Goal: Information Seeking & Learning: Learn about a topic

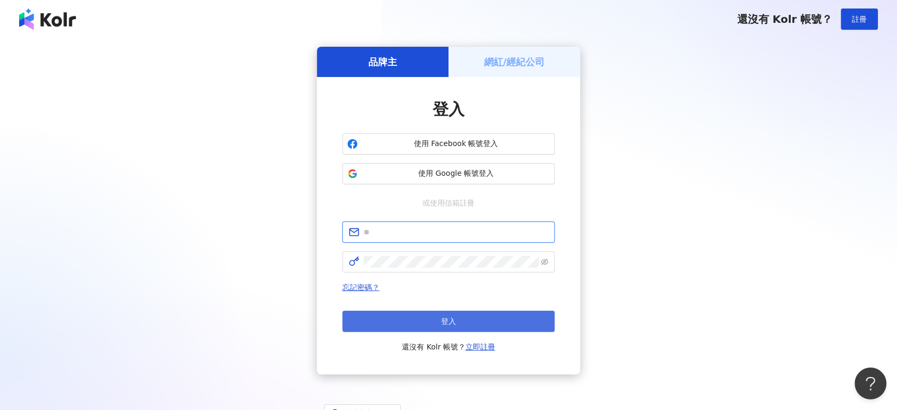
type input "**********"
click at [445, 323] on span "登入" at bounding box center [448, 321] width 15 height 8
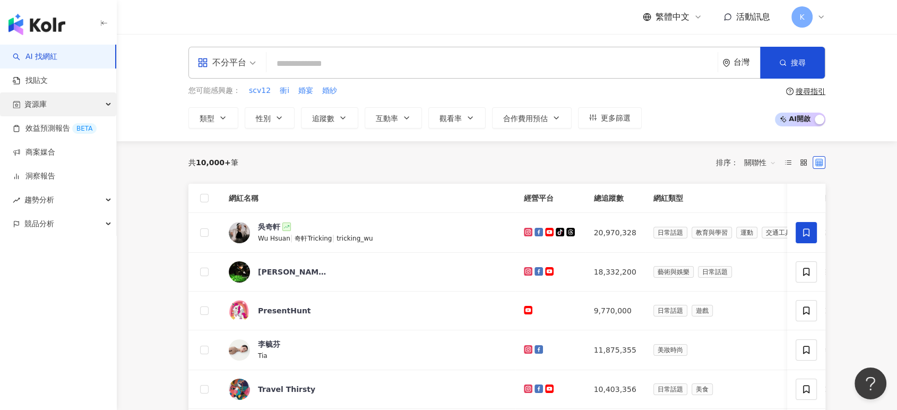
click at [99, 99] on div "資源庫" at bounding box center [58, 104] width 116 height 24
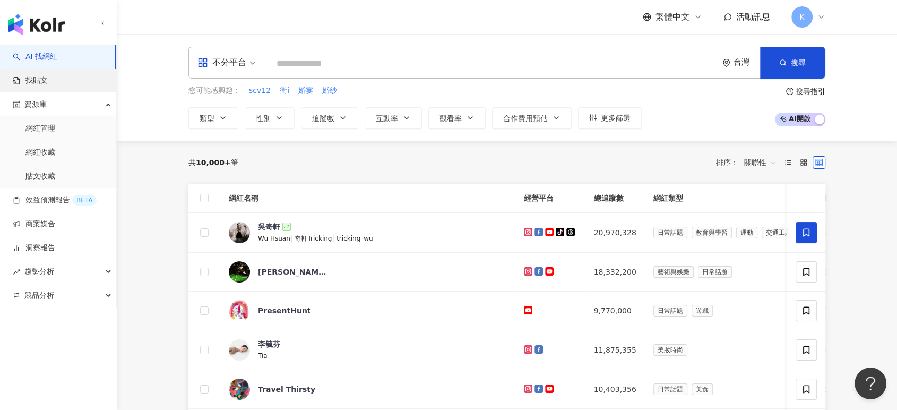
click at [48, 78] on link "找貼文" at bounding box center [30, 80] width 35 height 11
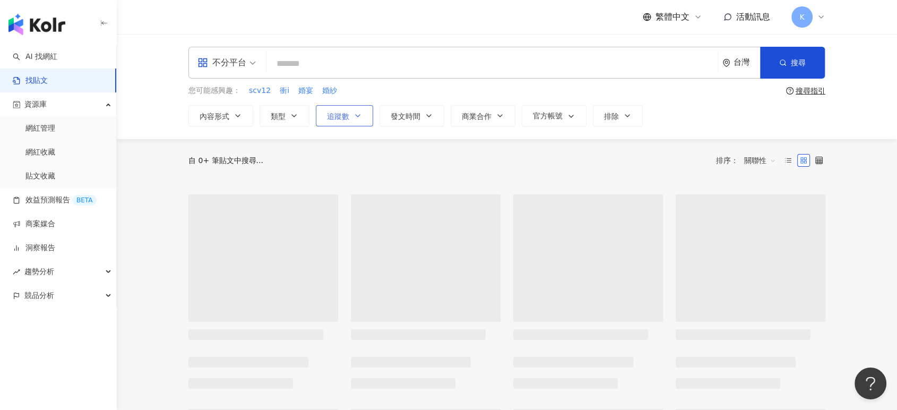
click at [333, 113] on span "追蹤數" at bounding box center [338, 116] width 22 height 8
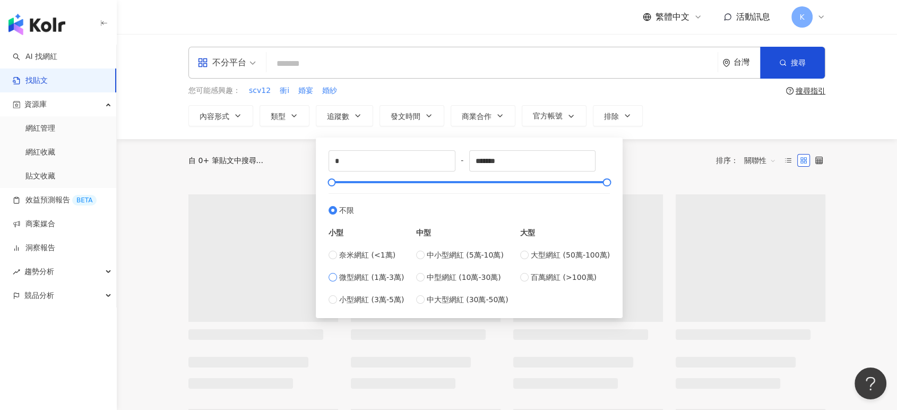
click at [370, 277] on span "微型網紅 (1萬-3萬)" at bounding box center [371, 277] width 65 height 12
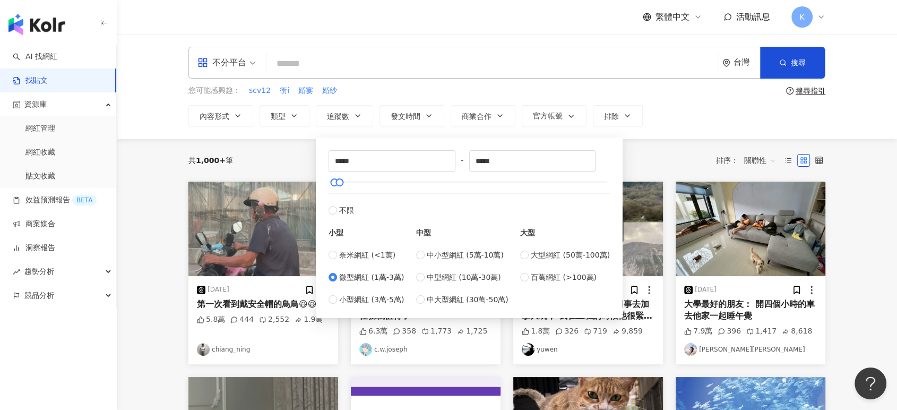
type input "*****"
click at [645, 156] on div "共 1,000+ 筆 排序： 關聯性" at bounding box center [506, 160] width 637 height 17
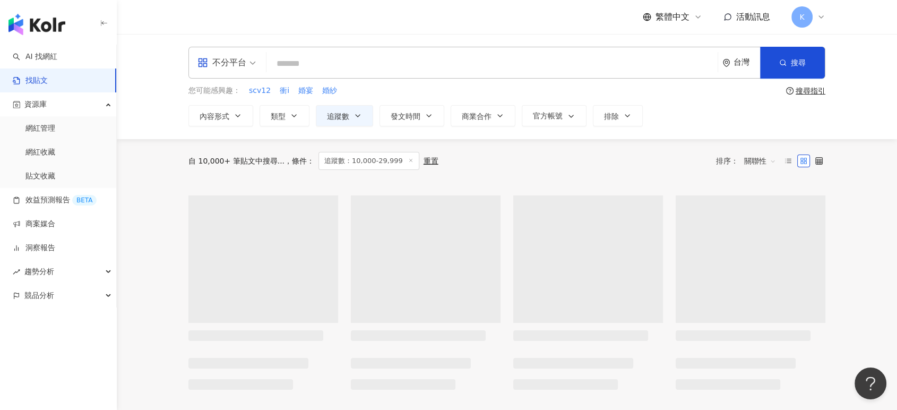
click at [225, 59] on div "不分平台" at bounding box center [221, 62] width 49 height 17
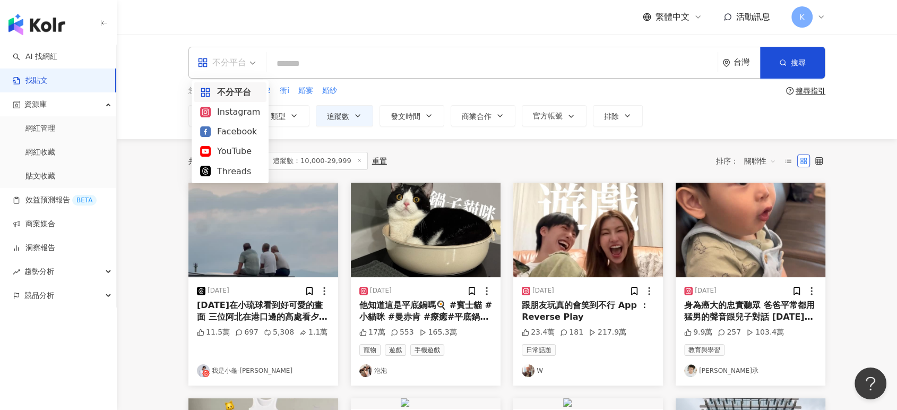
click at [250, 112] on div "Instagram" at bounding box center [230, 111] width 60 height 13
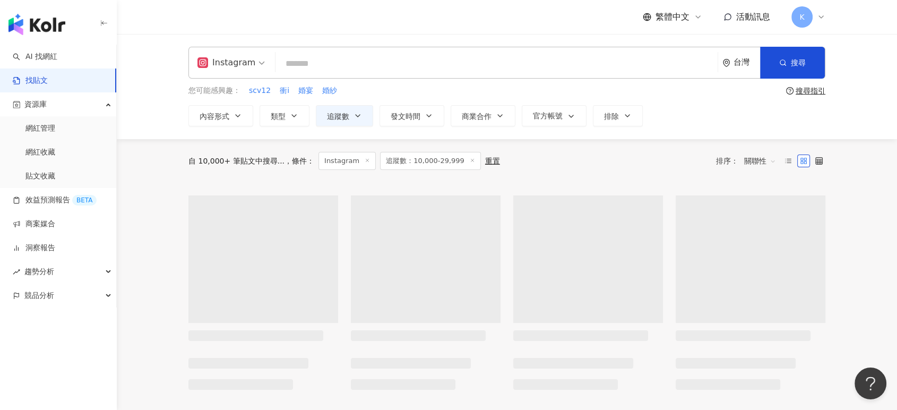
click at [458, 156] on span "追蹤數：10,000-29,999" at bounding box center [430, 161] width 101 height 18
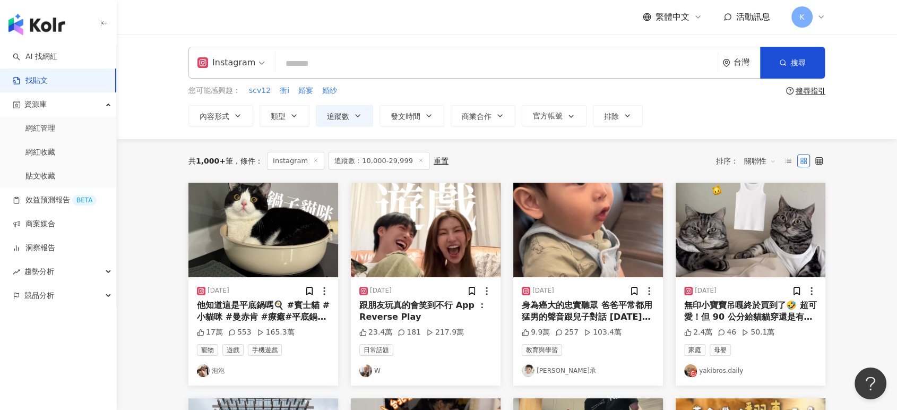
click at [300, 236] on img "button" at bounding box center [263, 230] width 150 height 94
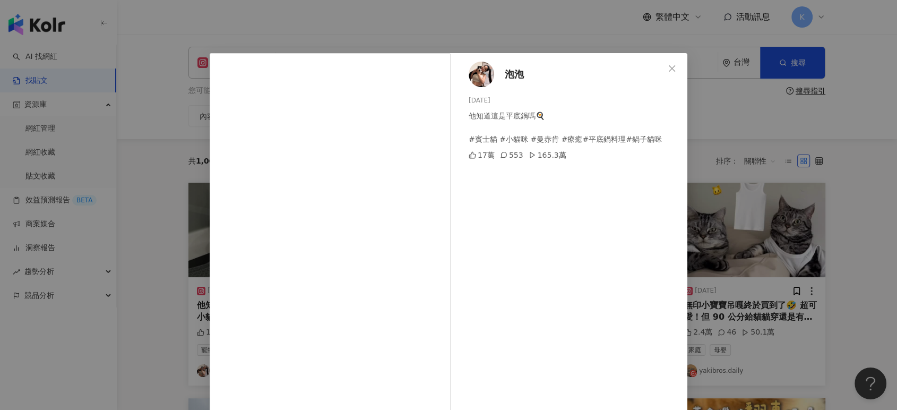
click at [705, 116] on div "泡泡 [DATE] 他知道這是平底鍋嗎🍳 #賓士貓 #小貓咪 #曼赤肯 #療癒#平底鍋料理#鍋子貓咪 17萬 553 165.3萬 查看原始貼文" at bounding box center [448, 205] width 897 height 410
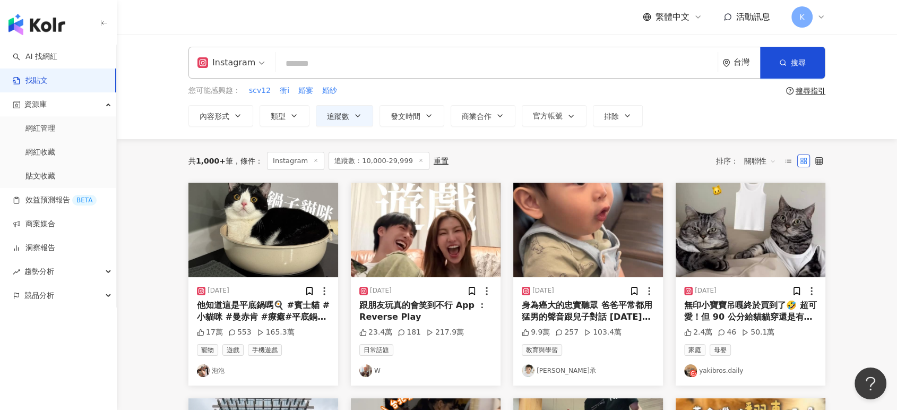
click at [446, 219] on img "button" at bounding box center [426, 230] width 150 height 94
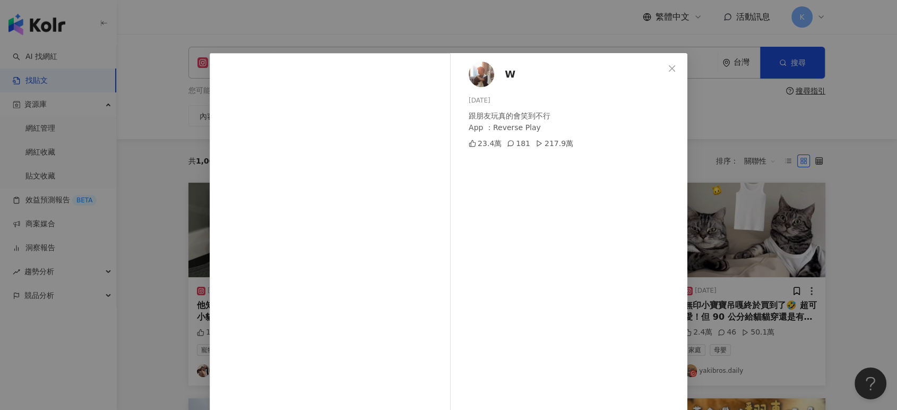
click at [814, 132] on div "W [DATE] 跟朋友玩真的會笑到不行 App ：Reverse Play 23.4萬 181 217.9萬 查看原始貼文" at bounding box center [448, 205] width 897 height 410
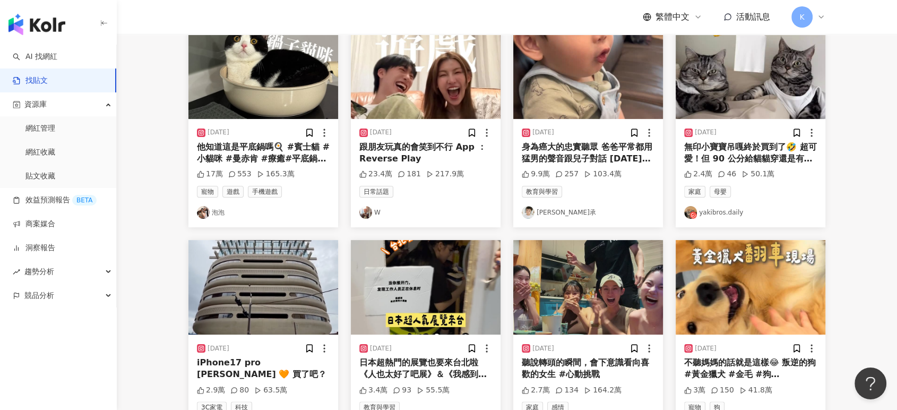
scroll to position [294, 0]
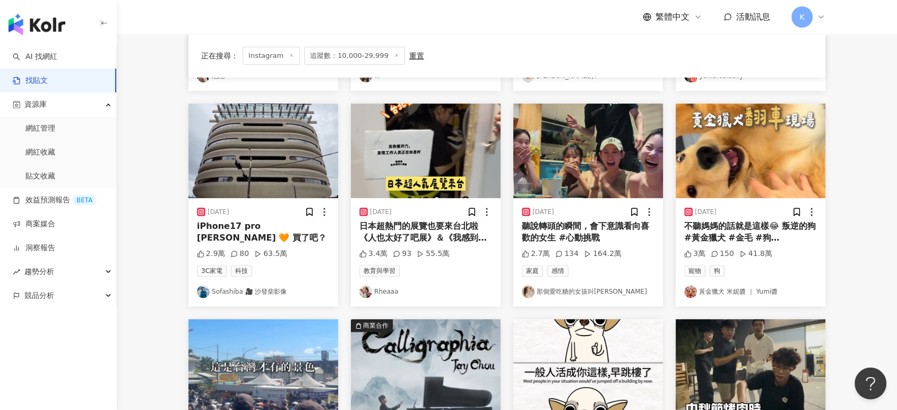
click at [607, 176] on img "button" at bounding box center [588, 150] width 150 height 94
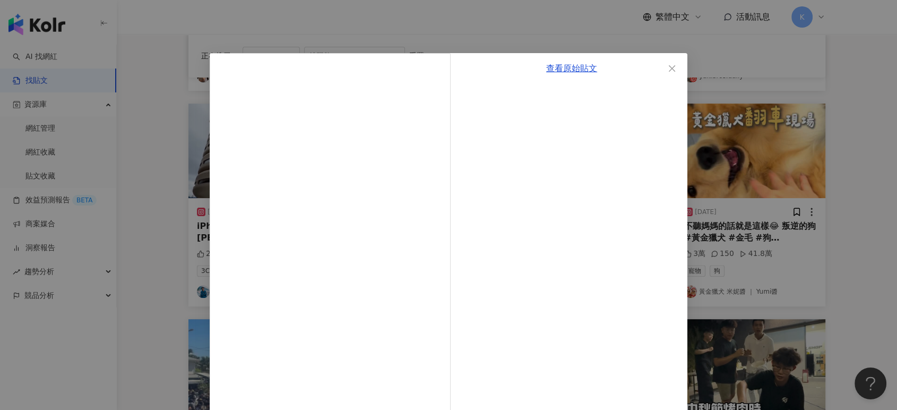
click at [836, 102] on div "查看原始貼文" at bounding box center [448, 205] width 897 height 410
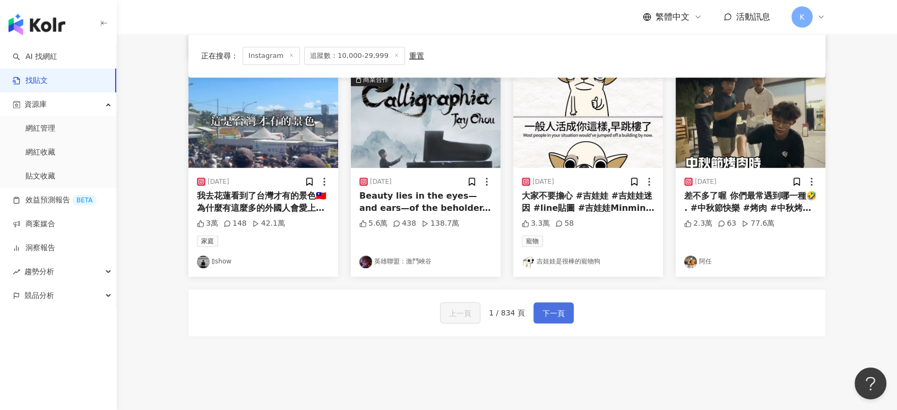
scroll to position [471, 0]
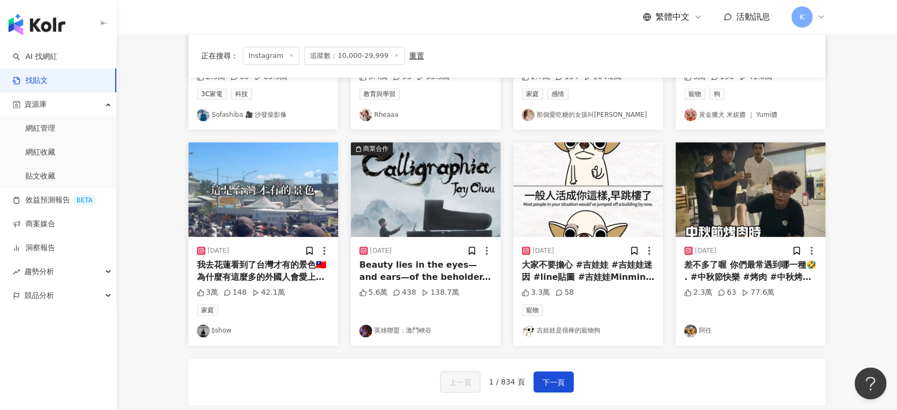
click at [754, 207] on img "button" at bounding box center [750, 189] width 150 height 94
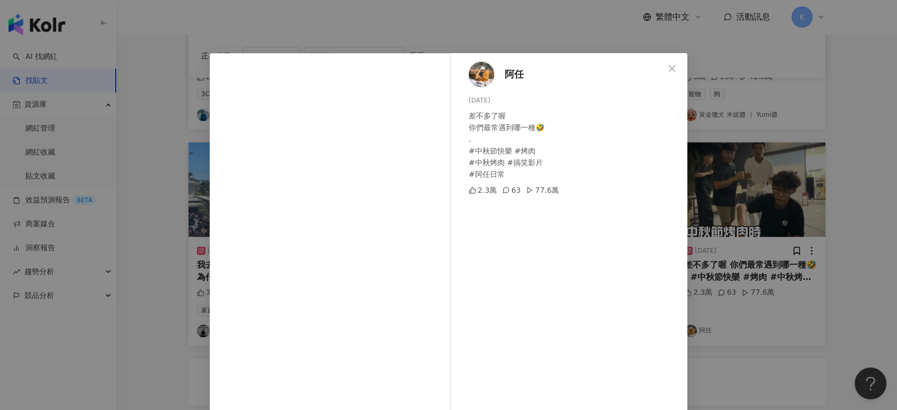
click at [802, 185] on div "阿任 [DATE] 差不多了喔 你們最常遇到哪一種🤣 . #中秋節快樂 #烤肉 #中秋烤肉 #搞笑影片 #阿任日常 2.3萬 63 77.6萬 查看原始貼文" at bounding box center [448, 205] width 897 height 410
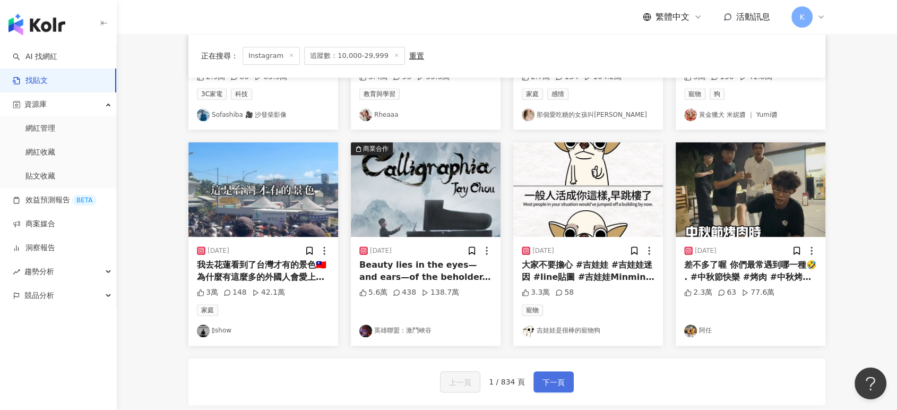
click at [560, 379] on span "下一頁" at bounding box center [553, 382] width 22 height 13
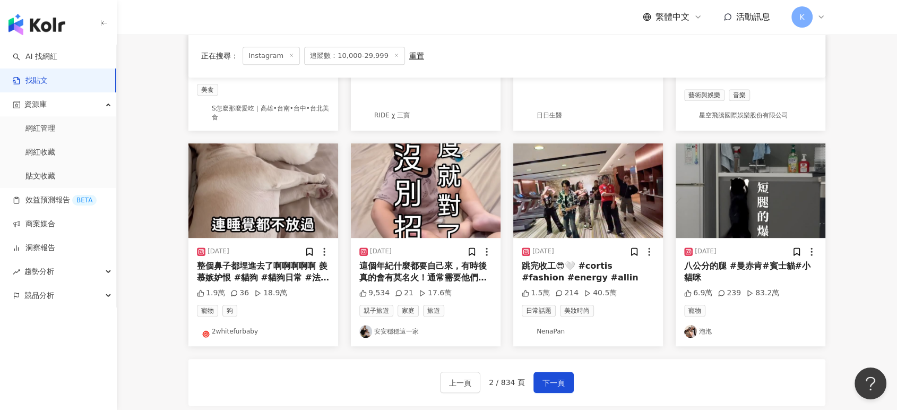
scroll to position [476, 0]
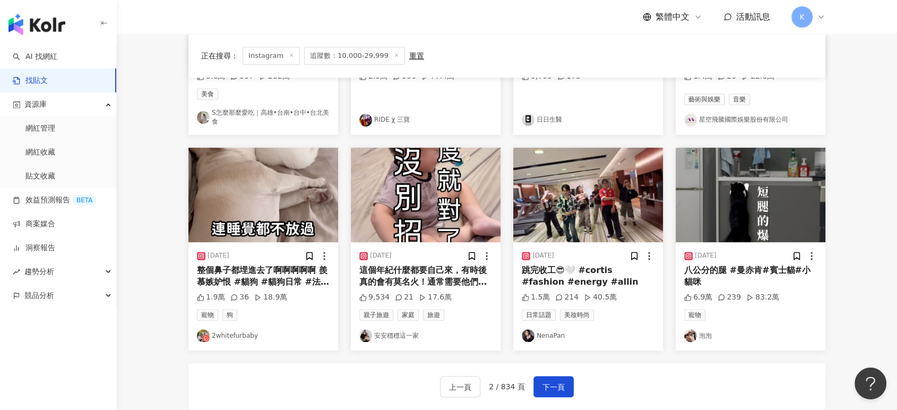
click at [289, 170] on img "button" at bounding box center [263, 194] width 150 height 94
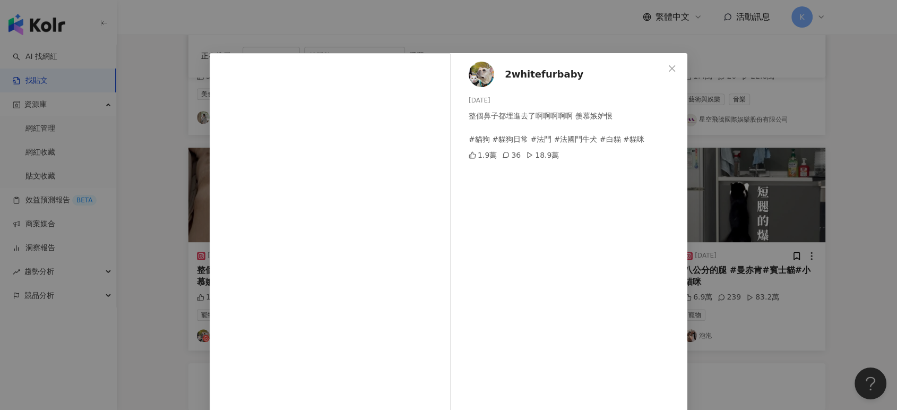
click at [726, 164] on div "2whitefurbaby [DATE] 整個鼻子都埋進去了啊啊啊啊啊 羨慕嫉妒恨 #貓狗 #貓狗日常 #法鬥 #法國鬥牛犬 #白貓 #貓咪 1.9萬 36 …" at bounding box center [448, 205] width 897 height 410
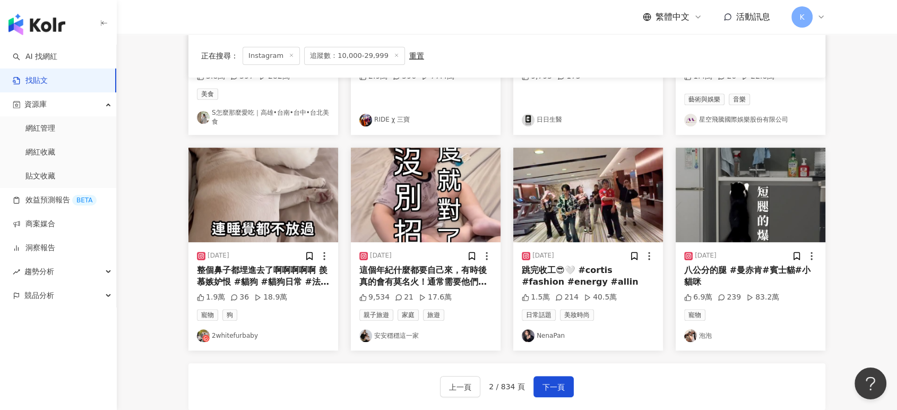
click at [632, 181] on img "button" at bounding box center [588, 194] width 150 height 94
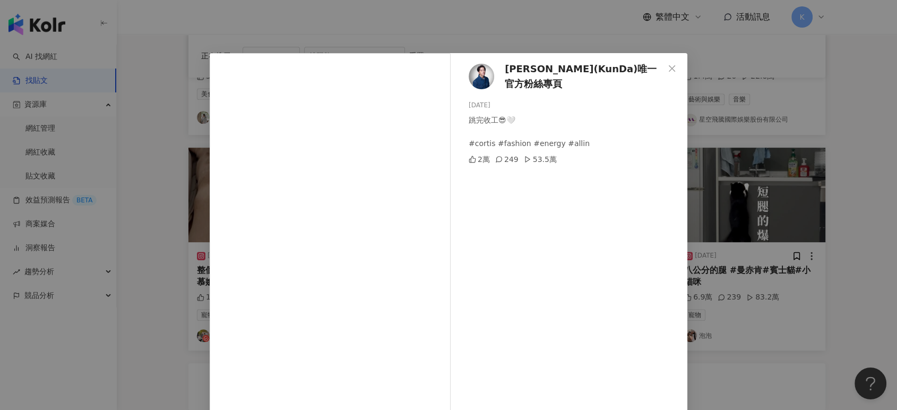
click at [742, 157] on div "[PERSON_NAME](KunDa)唯一官方粉絲專頁 [DATE] 跳完收工😎🤍 #cortis #fashion #energy #allin 2萬 2…" at bounding box center [448, 205] width 897 height 410
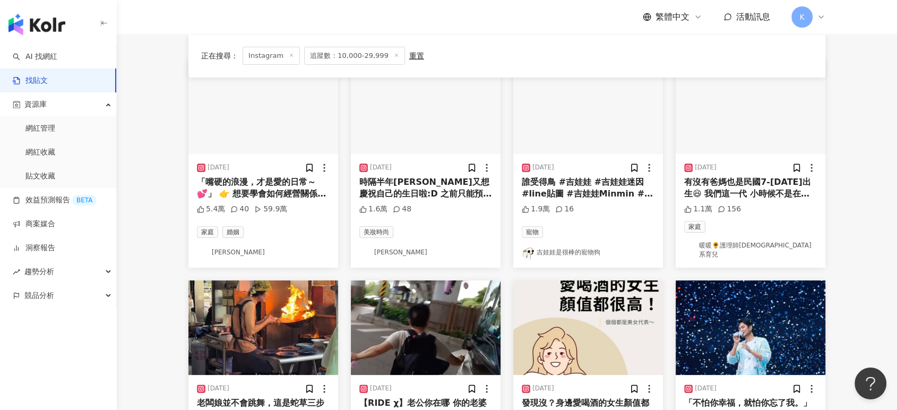
scroll to position [5, 0]
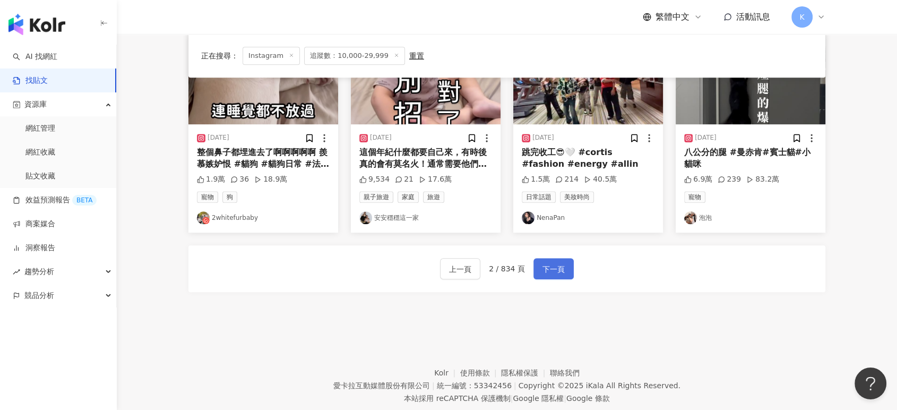
click at [547, 263] on span "下一頁" at bounding box center [553, 269] width 22 height 13
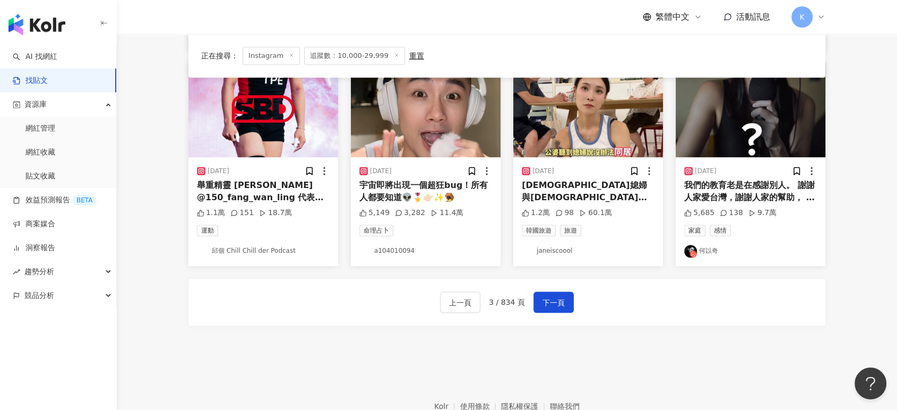
scroll to position [531, 0]
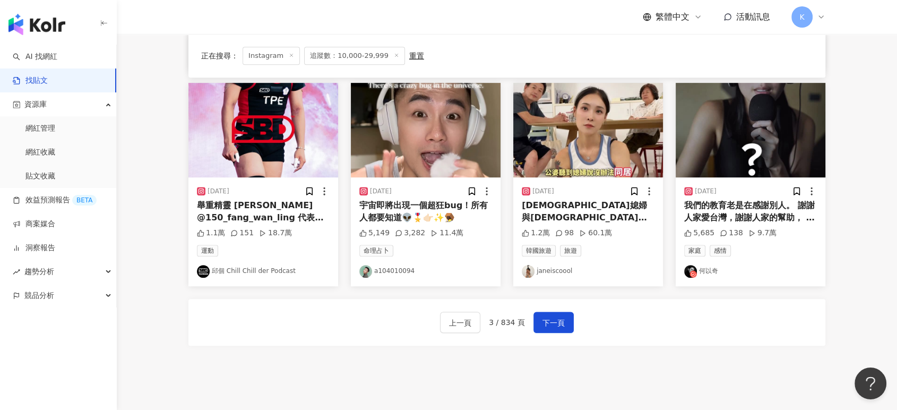
click at [619, 142] on img "button" at bounding box center [588, 130] width 150 height 94
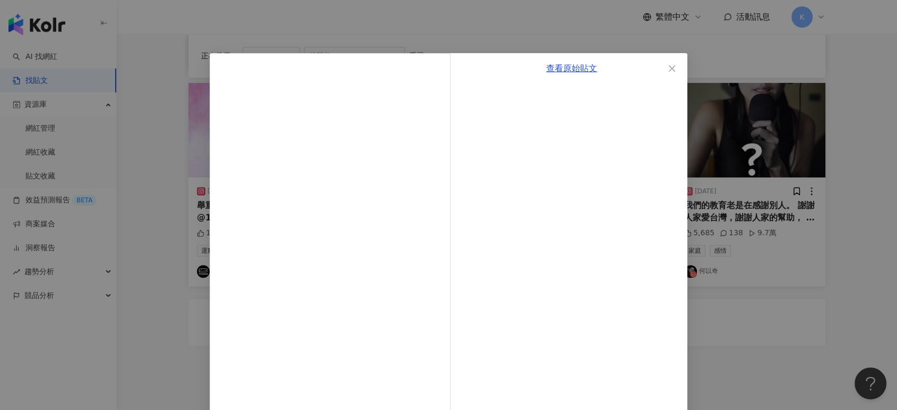
click at [715, 142] on div "查看原始貼文" at bounding box center [448, 205] width 897 height 410
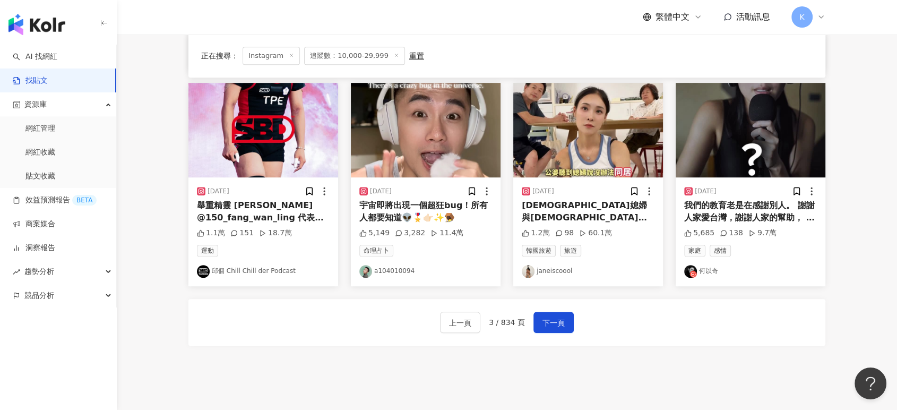
click at [452, 138] on img "button" at bounding box center [426, 130] width 150 height 94
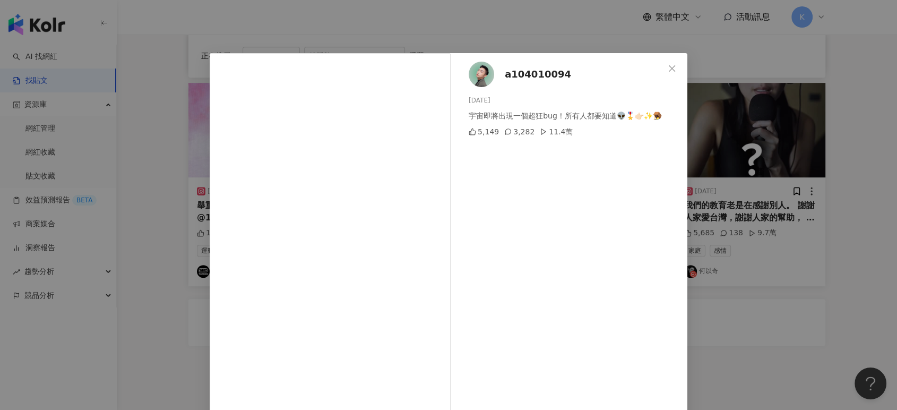
click at [812, 76] on div "a104010094 [DATE] 宇宙即將出現一個超狂bug！所有人都要知道👽🎖️👉🏻✨🪤 5,149 3,282 11.4萬 查看原始貼文" at bounding box center [448, 205] width 897 height 410
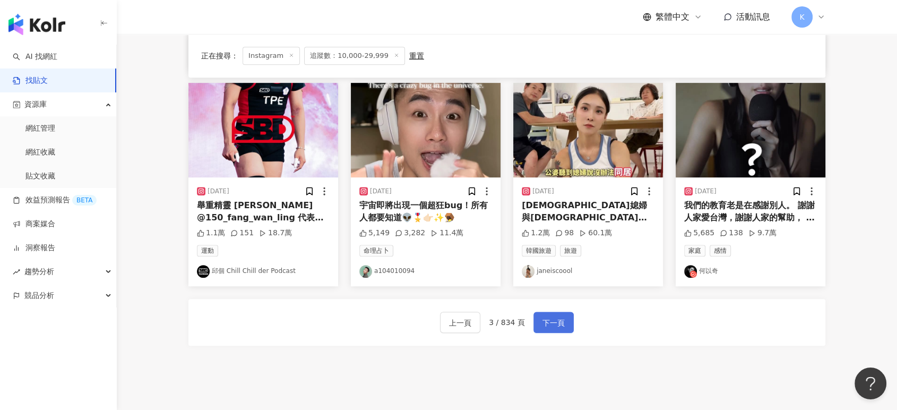
click at [556, 321] on span "下一頁" at bounding box center [553, 322] width 22 height 13
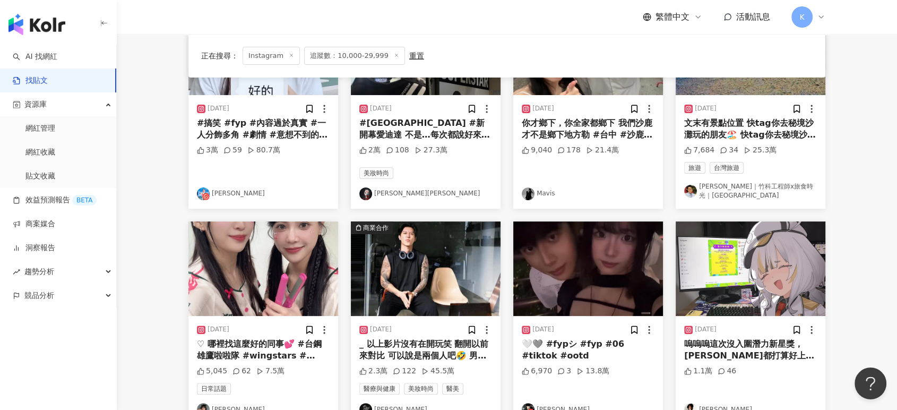
scroll to position [5, 0]
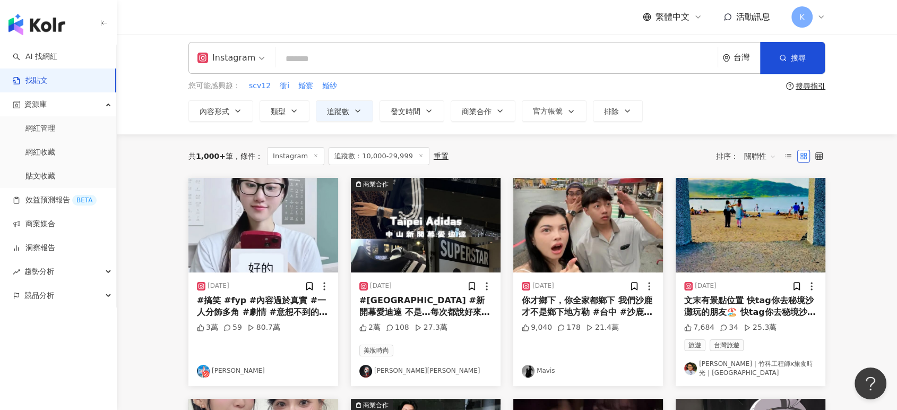
click at [565, 214] on img "button" at bounding box center [588, 225] width 150 height 94
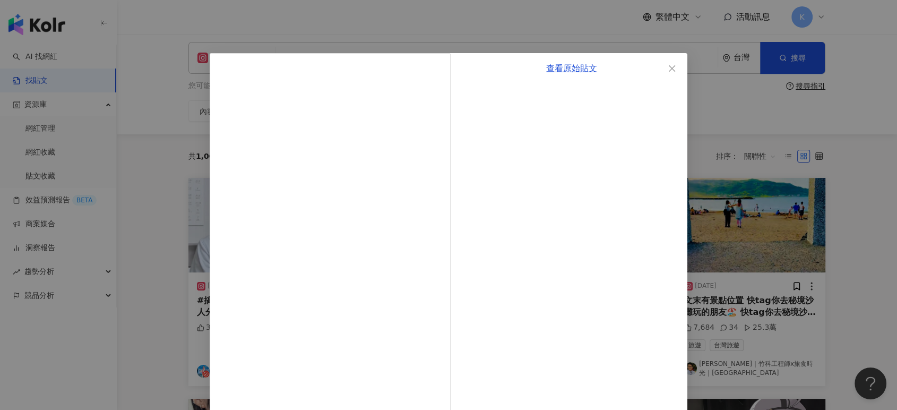
click at [753, 114] on div "查看原始貼文" at bounding box center [448, 205] width 897 height 410
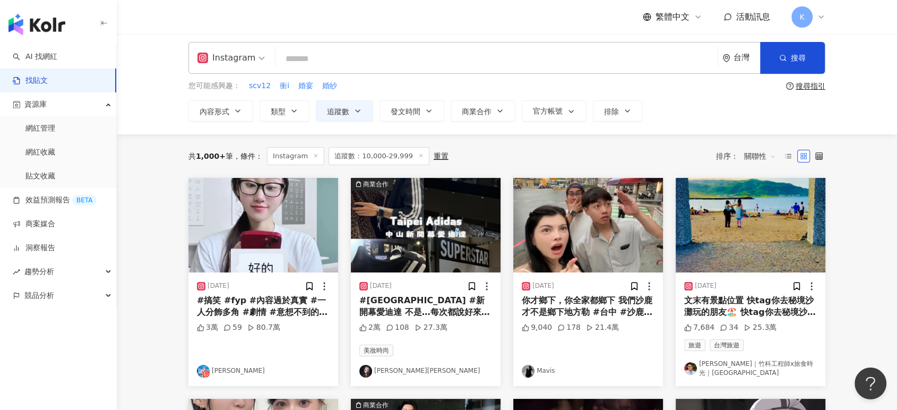
click at [301, 211] on img "button" at bounding box center [263, 225] width 150 height 94
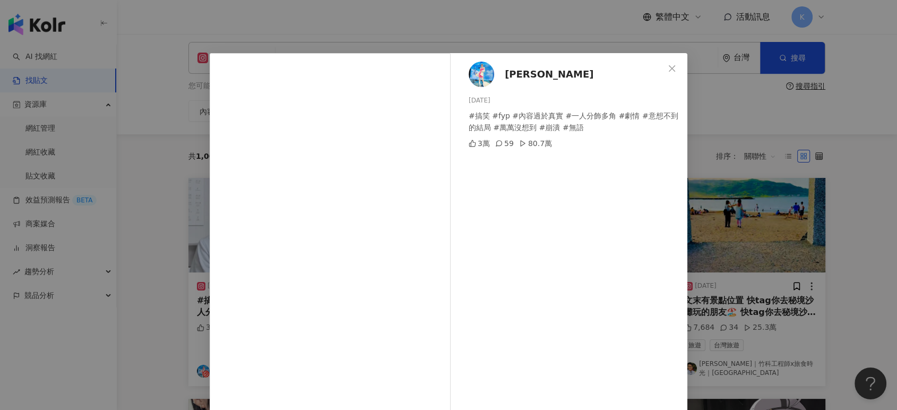
click at [788, 211] on div "[PERSON_NAME][PERSON_NAME] [DATE] #搞笑 #fyp #內容過於真實 #一人分飾多角 #劇情 #意想不到的結局 #萬萬沒想到 …" at bounding box center [448, 205] width 897 height 410
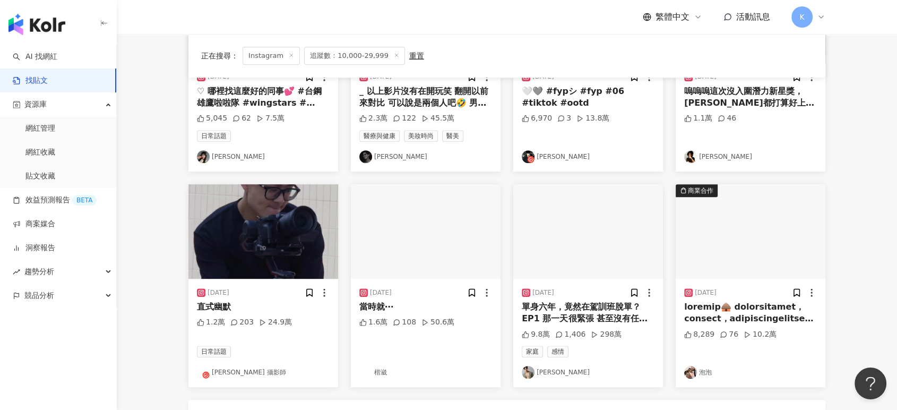
scroll to position [476, 0]
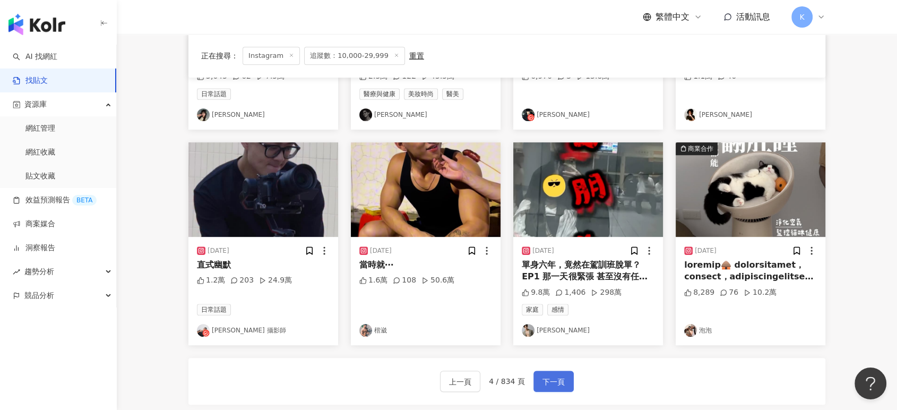
click at [563, 381] on button "下一頁" at bounding box center [553, 380] width 40 height 21
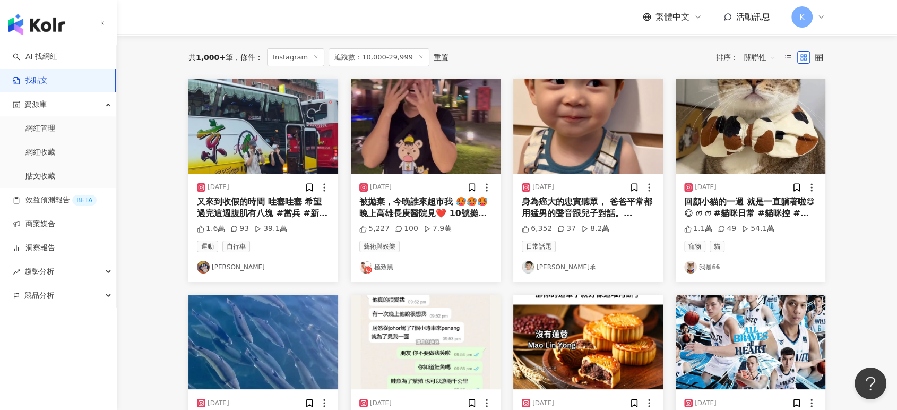
scroll to position [0, 0]
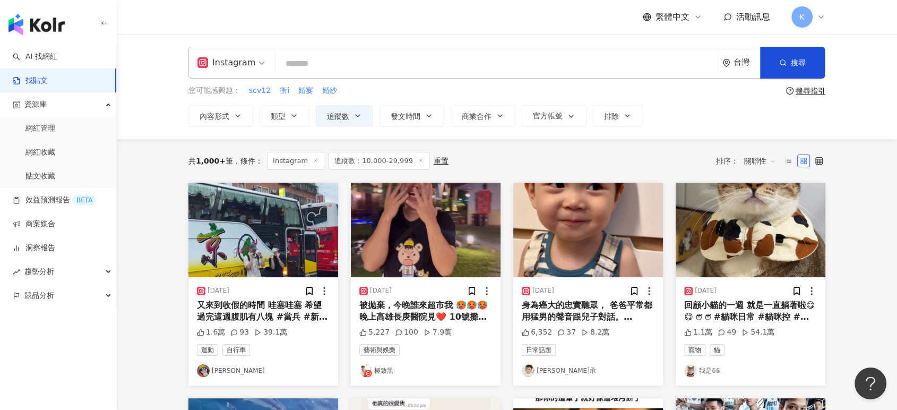
click at [431, 255] on img "button" at bounding box center [426, 230] width 150 height 94
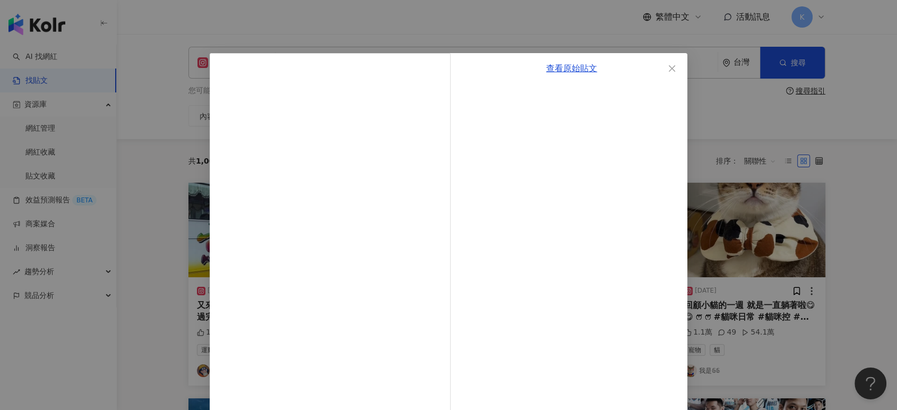
click at [702, 224] on div "查看原始貼文" at bounding box center [448, 205] width 897 height 410
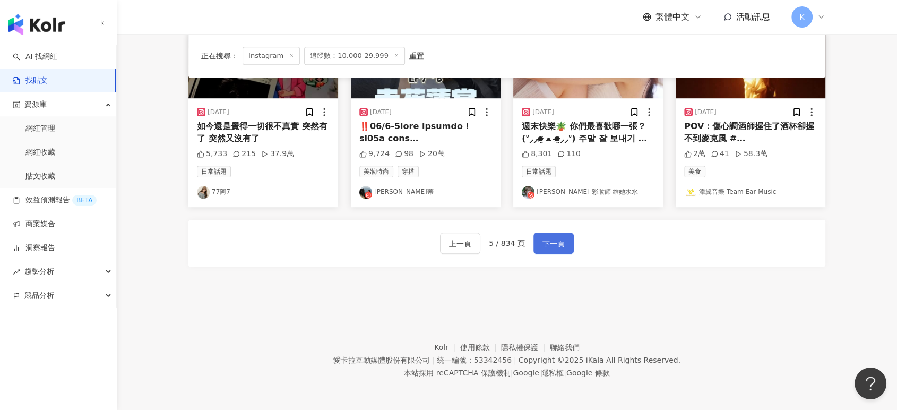
click at [566, 249] on button "下一頁" at bounding box center [553, 242] width 40 height 21
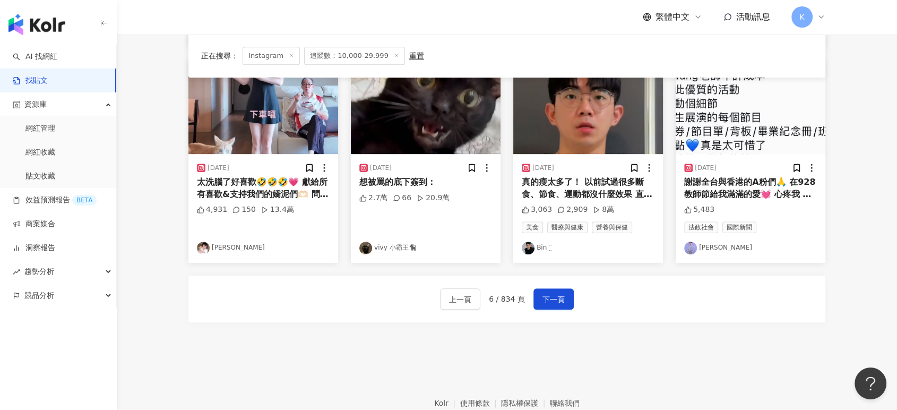
scroll to position [433, 0]
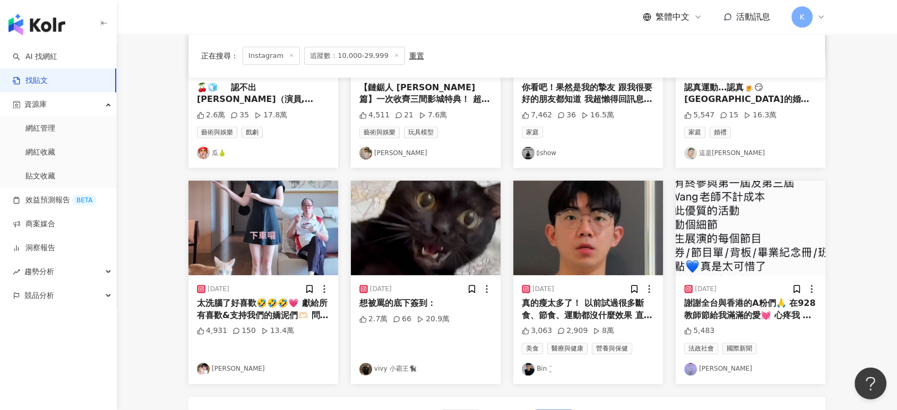
click at [288, 240] on img "button" at bounding box center [263, 227] width 150 height 94
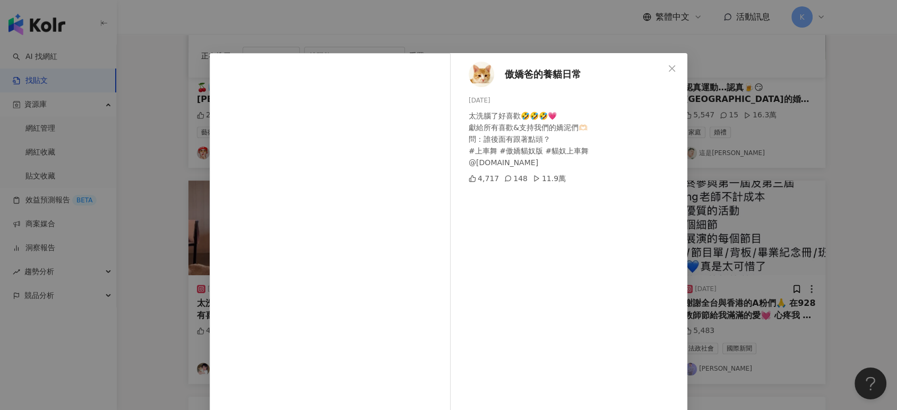
click at [785, 236] on div "傲嬌爸的養貓日常 [DATE] 太洗腦了好喜歡🤣🤣🤣💗 獻給所有喜歡&支持我們的嬌泥們🫶🏻 問：誰後面有跟著點頭？ #上車舞 #傲嬌貓奴版 #貓奴上車舞 @[…" at bounding box center [448, 205] width 897 height 410
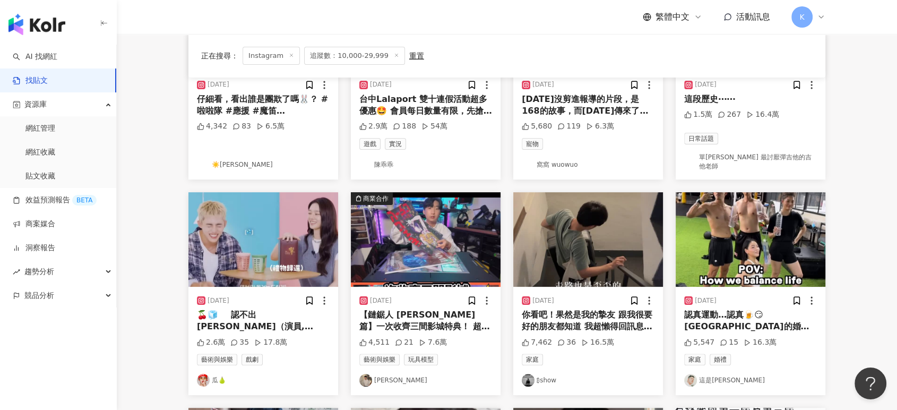
scroll to position [0, 0]
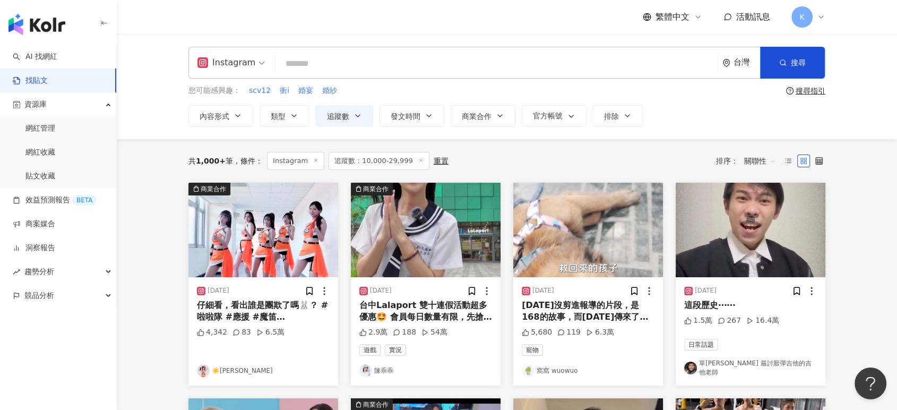
click at [428, 215] on img "button" at bounding box center [426, 230] width 150 height 94
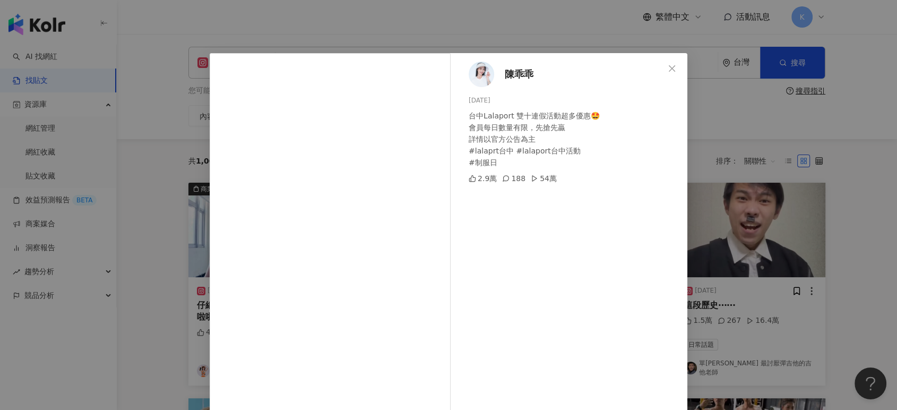
click at [743, 206] on div "陳乖乖 [DATE] 台中Lalaport 雙十連假活動超多優惠🤩 會員每日數量有限，先搶先贏 詳情以官方公告為主 #lalaprt台中 #lalaport台…" at bounding box center [448, 205] width 897 height 410
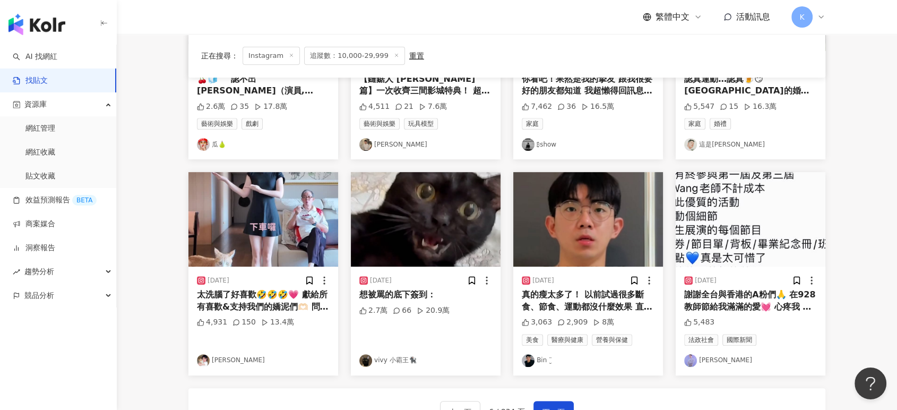
scroll to position [531, 0]
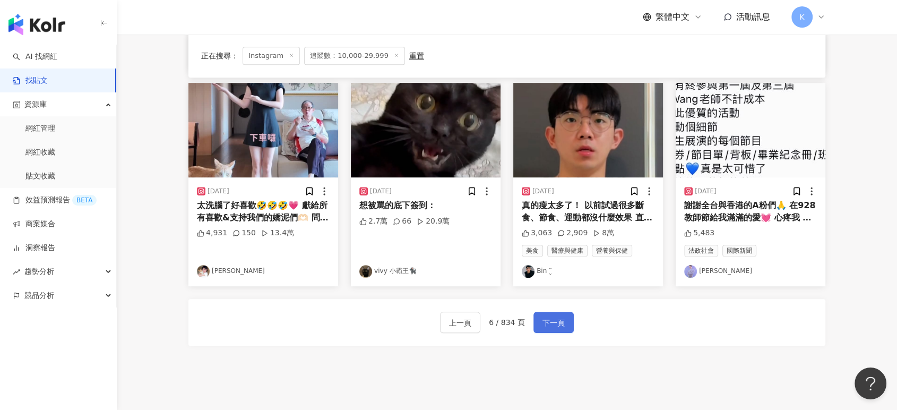
click at [551, 321] on span "下一頁" at bounding box center [553, 322] width 22 height 13
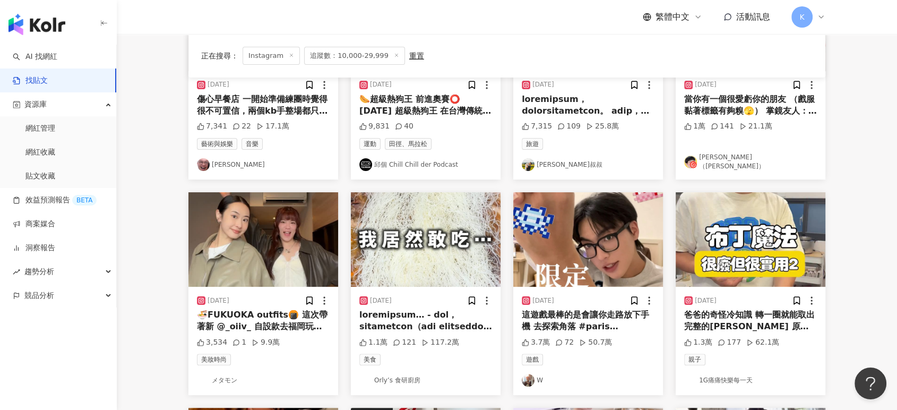
scroll to position [177, 0]
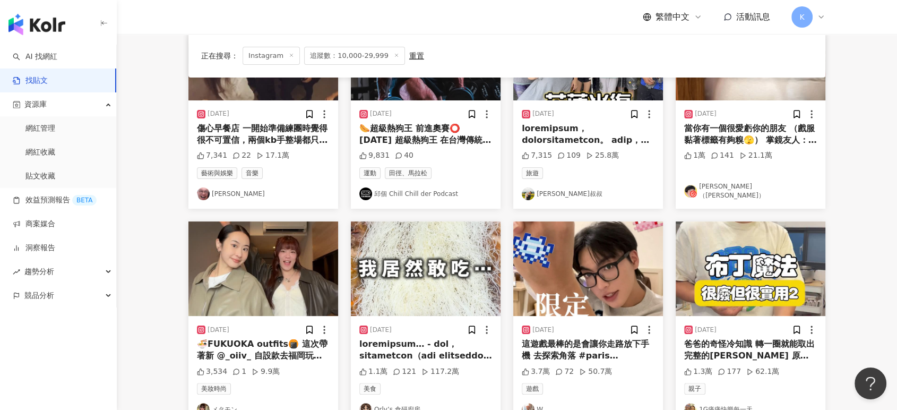
click at [314, 271] on img "button" at bounding box center [263, 268] width 150 height 94
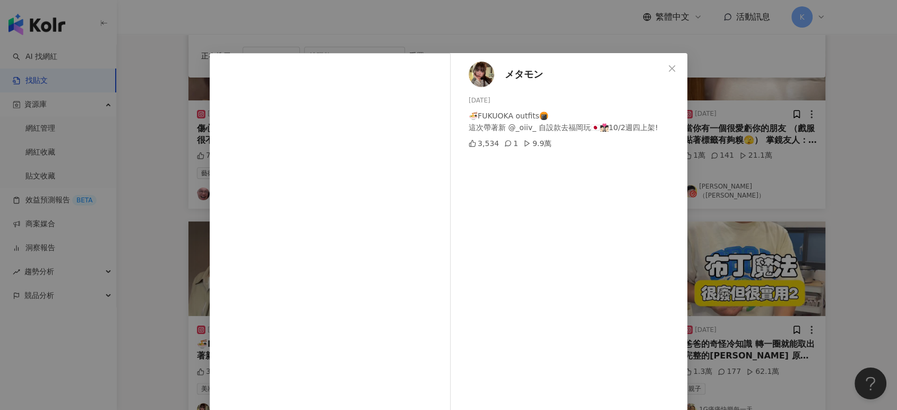
click at [803, 247] on div "メタモン [DATE] 🍜FUKUOKA outfits🍘 這次帶著新 @_oiiv_ 自設款去福岡玩🇯🇵👩🏻‍❤️‍💋‍👩🏻10/2週四上架! 3,534 …" at bounding box center [448, 205] width 897 height 410
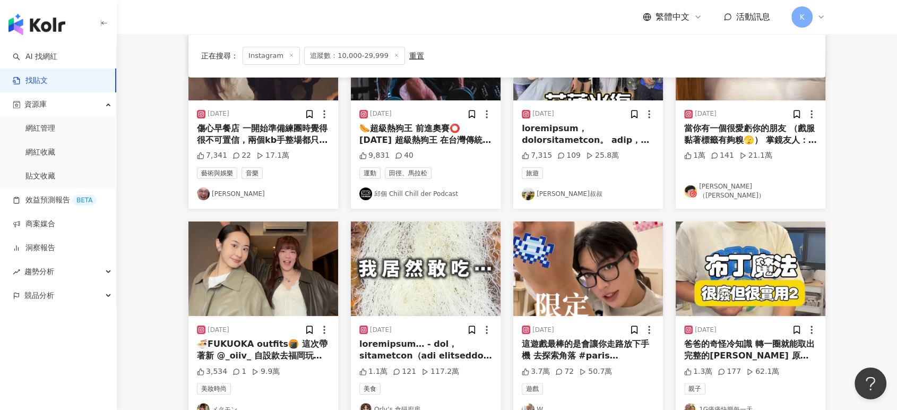
click at [750, 99] on img "button" at bounding box center [750, 53] width 150 height 94
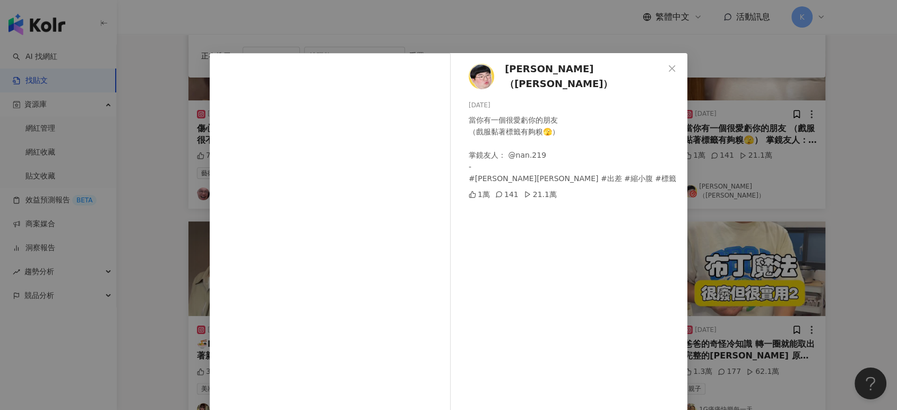
click at [750, 99] on div "[PERSON_NAME]（[PERSON_NAME]） [DATE] 當你有一個很愛虧你的朋友 （戲服黏著標籤有夠糗🫣） 掌鏡友人： @nan.219 - …" at bounding box center [448, 205] width 897 height 410
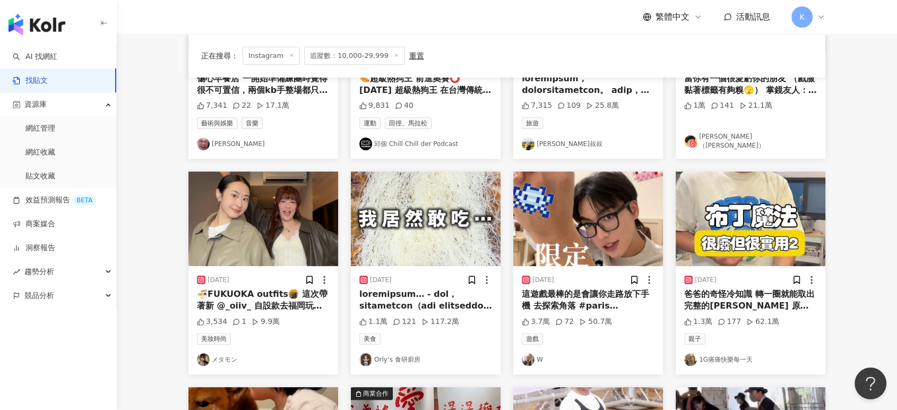
scroll to position [294, 0]
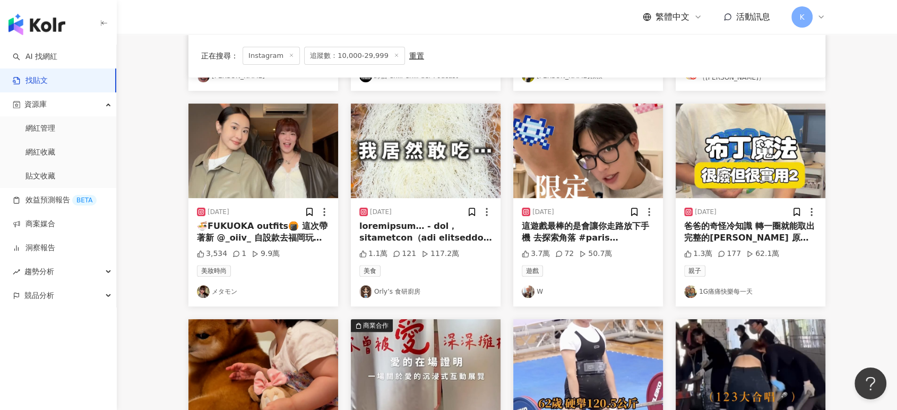
click at [574, 138] on img "button" at bounding box center [588, 150] width 150 height 94
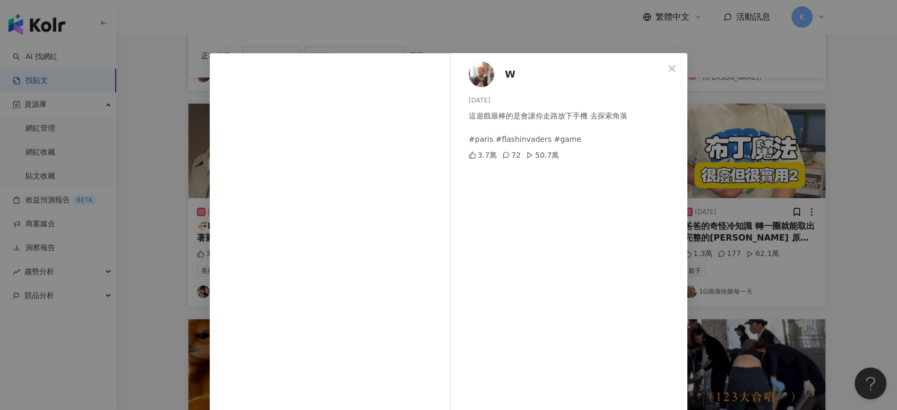
click at [828, 109] on div "W [DATE] 這遊戲最棒的是會讓你走路放下手機 去探索角落 #paris #flashinvaders #game 3.7萬 72 50.7萬 查看原始貼文" at bounding box center [448, 205] width 897 height 410
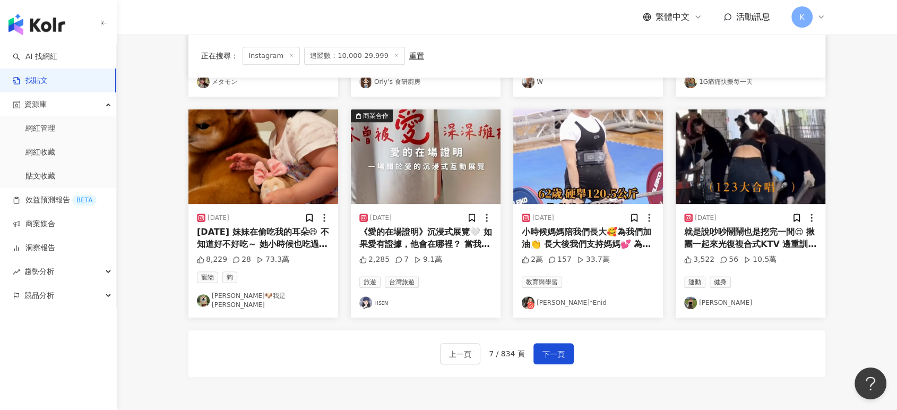
scroll to position [589, 0]
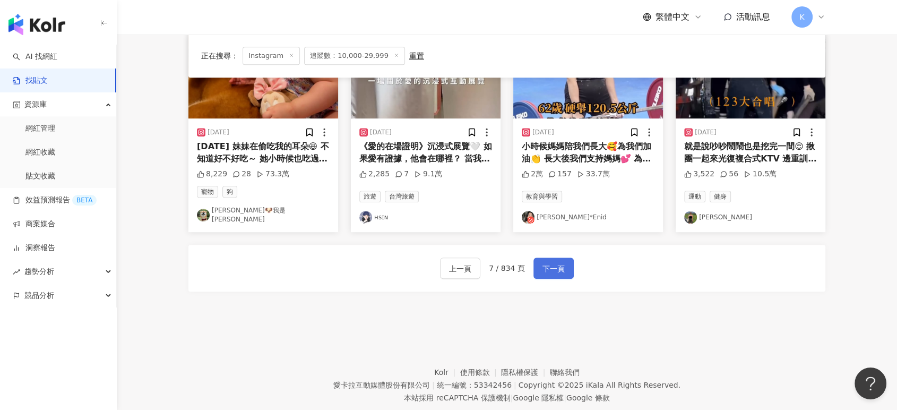
click at [562, 266] on button "下一頁" at bounding box center [553, 267] width 40 height 21
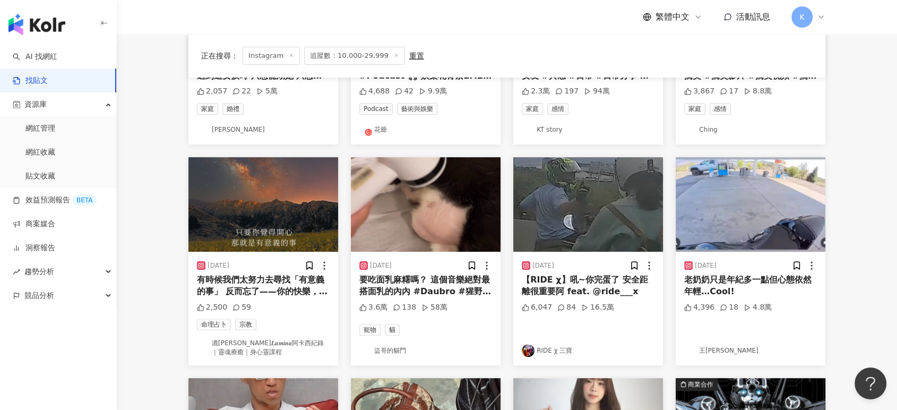
scroll to position [0, 0]
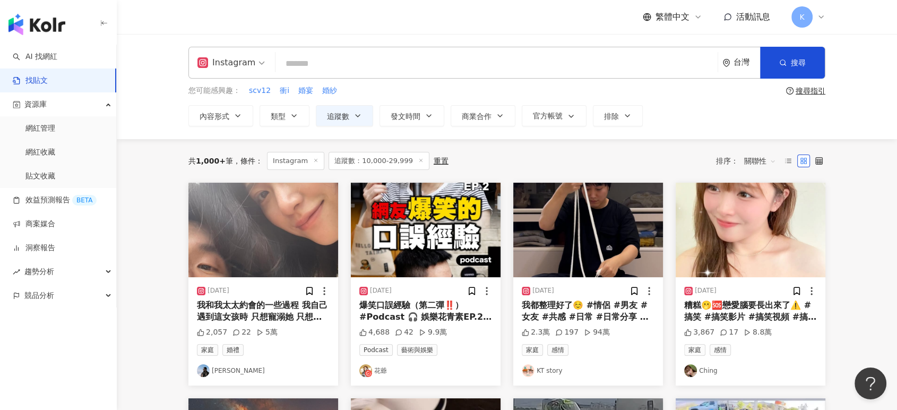
click at [311, 228] on img "button" at bounding box center [263, 230] width 150 height 94
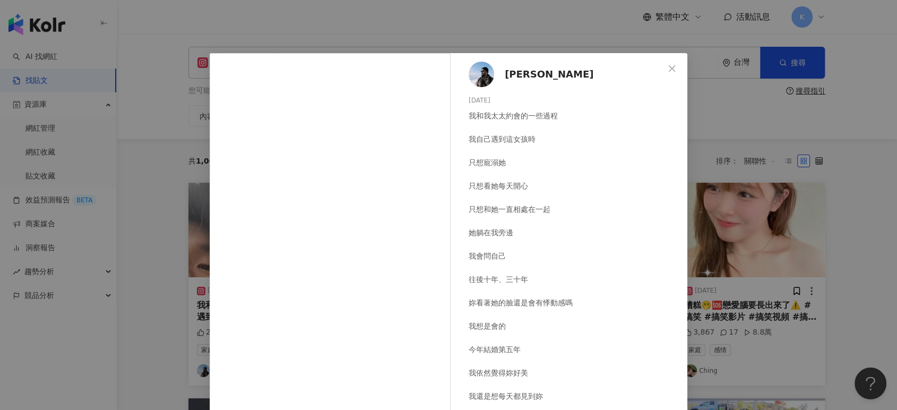
click at [836, 137] on div "[PERSON_NAME][DATE] 我和我太太約會的一些過程 我自己遇到這女孩時 只想寵溺她 只想看她每天開心 只想和她一直相處在一起 她躺在我旁邊 我會…" at bounding box center [448, 205] width 897 height 410
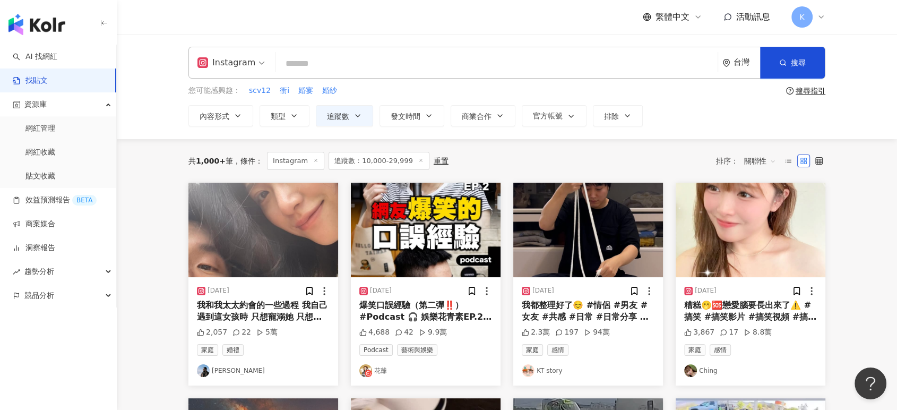
click at [601, 222] on img "button" at bounding box center [588, 230] width 150 height 94
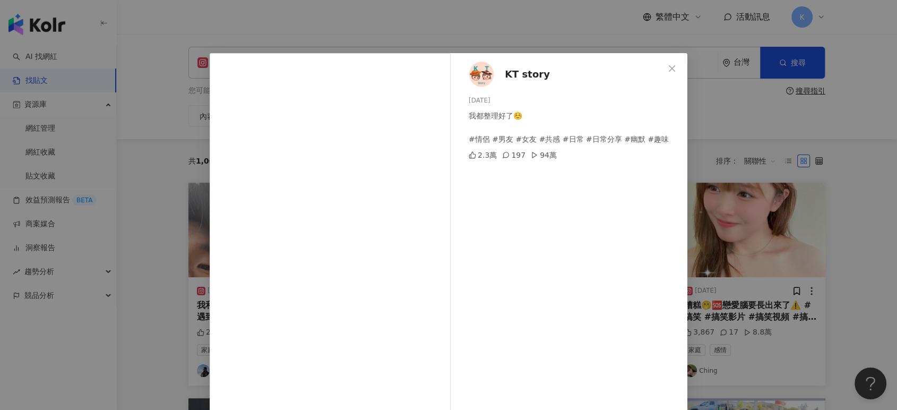
click at [733, 194] on div "KT story [DATE] 我都整理好了☺️ #情侶 #男友 #女友 #共感 #日常 #日常分享 #幽默 #趣味 2.3萬 197 94萬 查看原始貼文" at bounding box center [448, 205] width 897 height 410
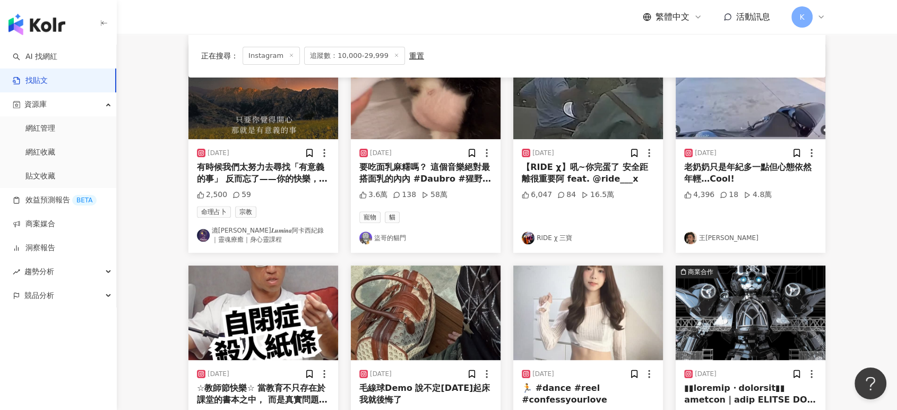
scroll to position [615, 0]
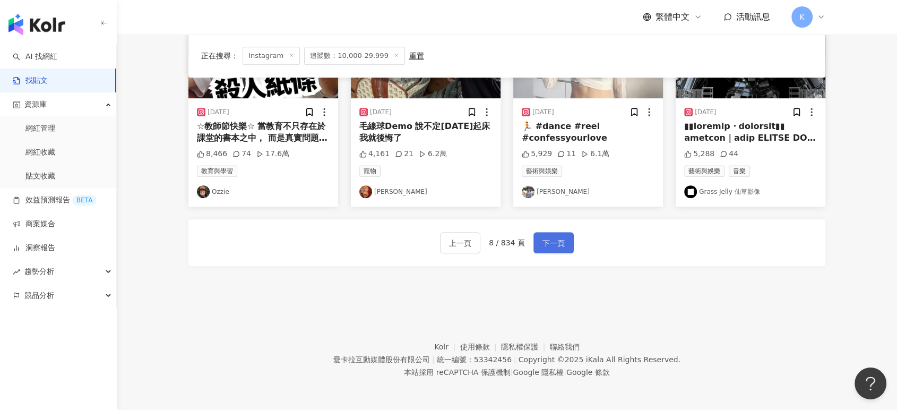
click at [569, 238] on button "下一頁" at bounding box center [553, 242] width 40 height 21
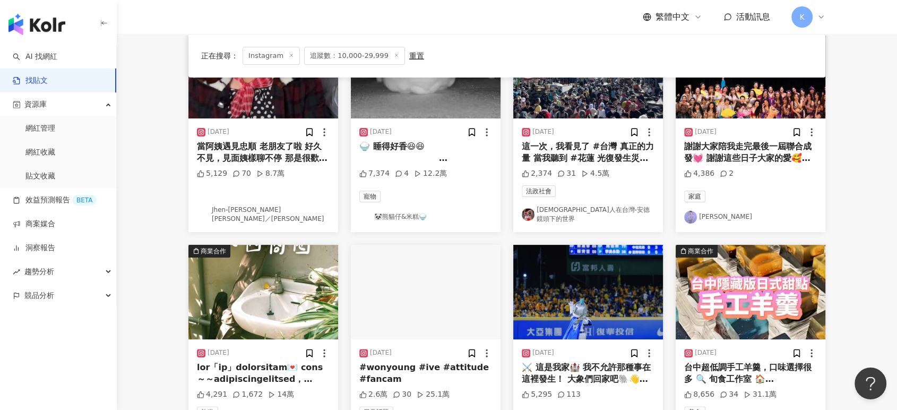
scroll to position [90, 0]
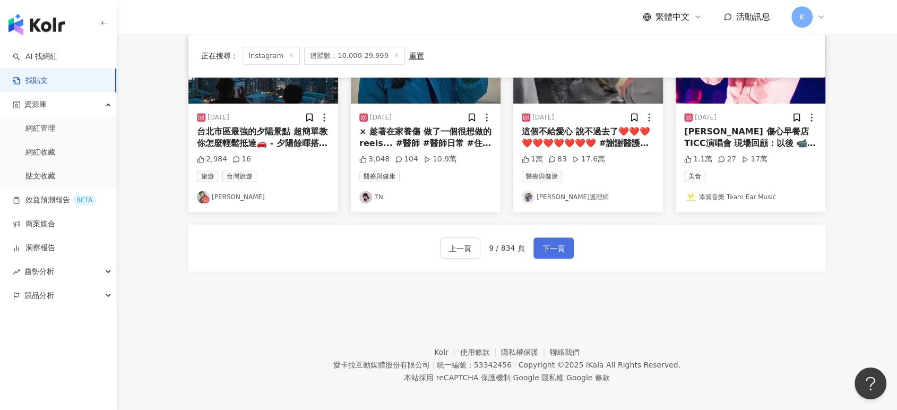
click at [549, 244] on span "下一頁" at bounding box center [553, 248] width 22 height 13
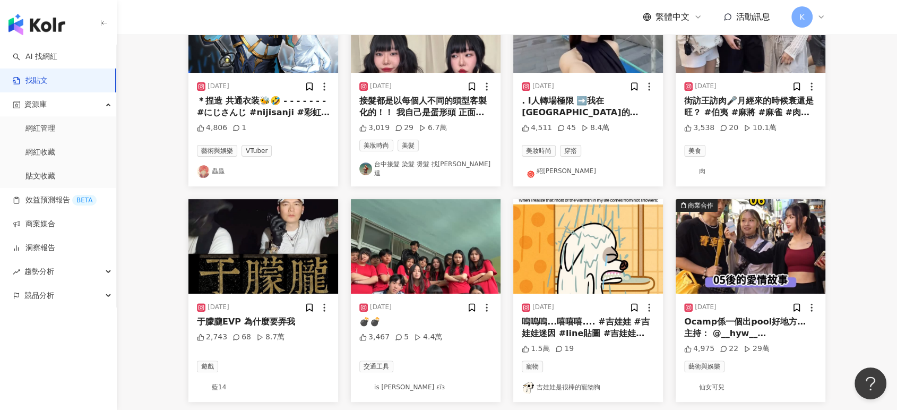
scroll to position [79, 0]
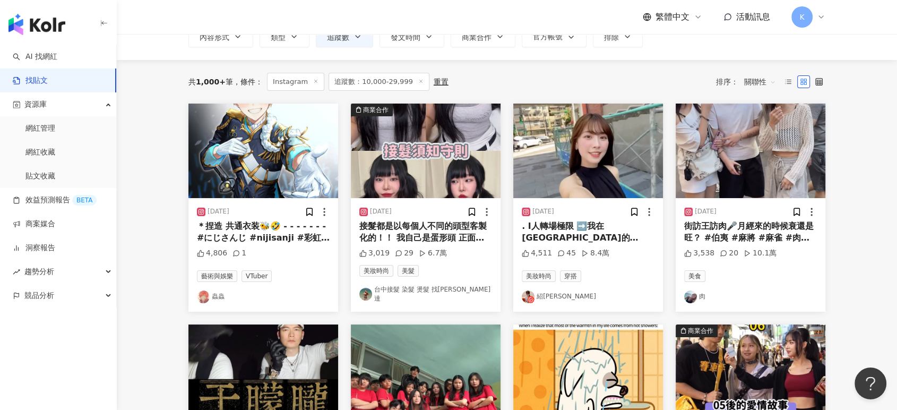
click at [577, 161] on img "button" at bounding box center [588, 150] width 150 height 94
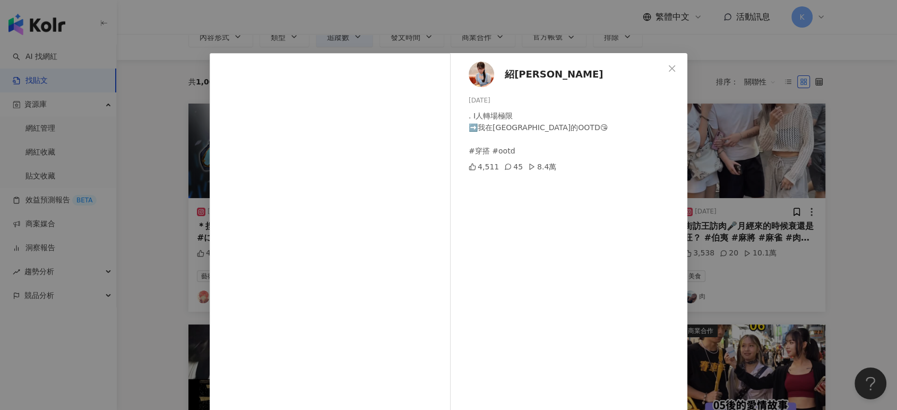
click at [815, 170] on div "紹娜 [DATE] . I人轉場極限 ➡️我在[GEOGRAPHIC_DATA]的OOTD😘 #穿搭 #ootd 4,511 45 8.4萬 查看原始貼文" at bounding box center [448, 205] width 897 height 410
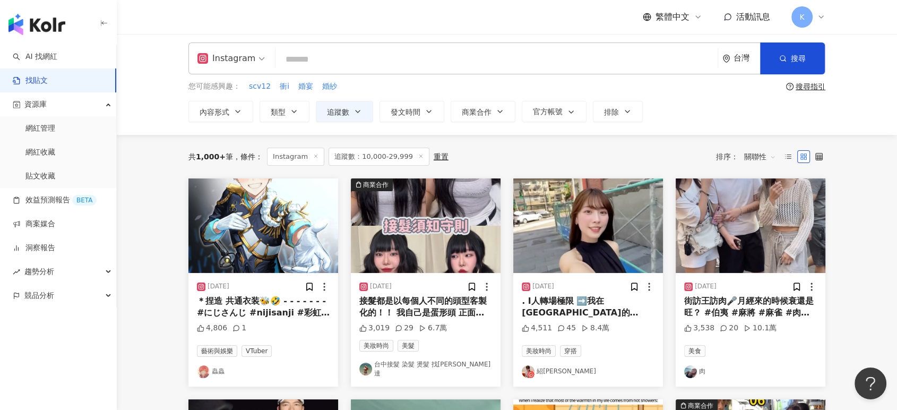
scroll to position [0, 0]
